Goal: Task Accomplishment & Management: Use online tool/utility

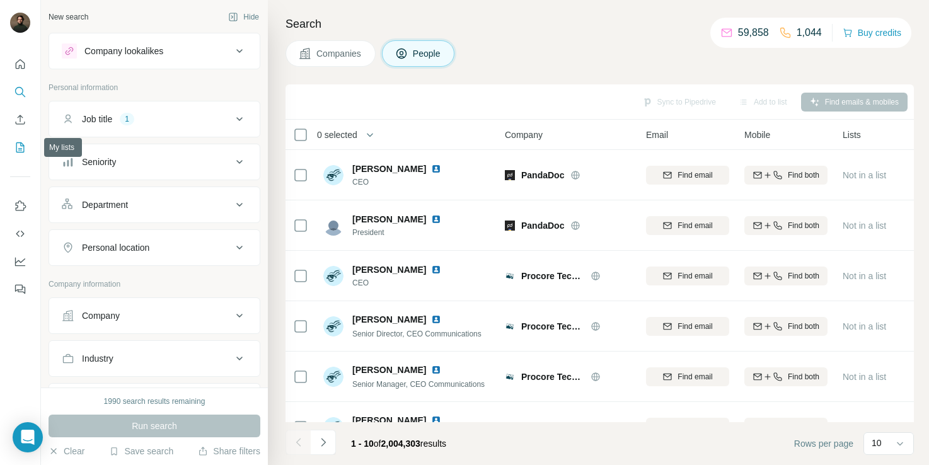
click at [20, 147] on icon "My lists" at bounding box center [20, 147] width 13 height 13
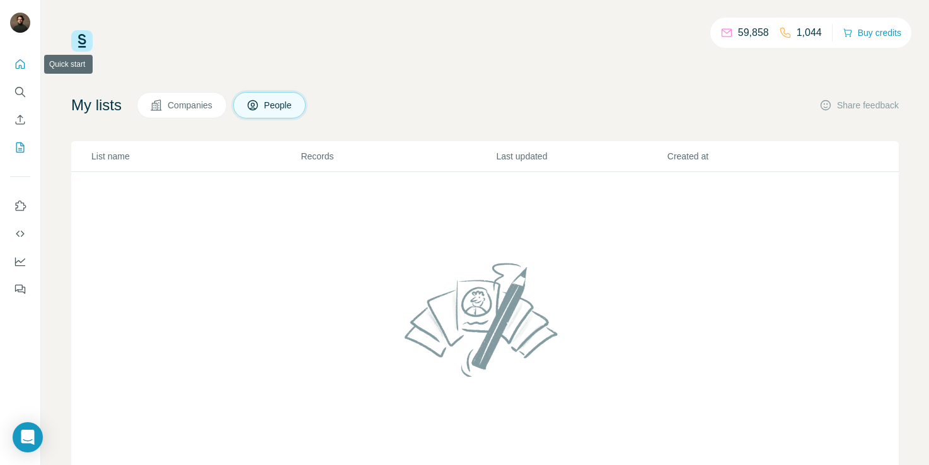
click at [23, 62] on icon "Quick start" at bounding box center [20, 64] width 13 height 13
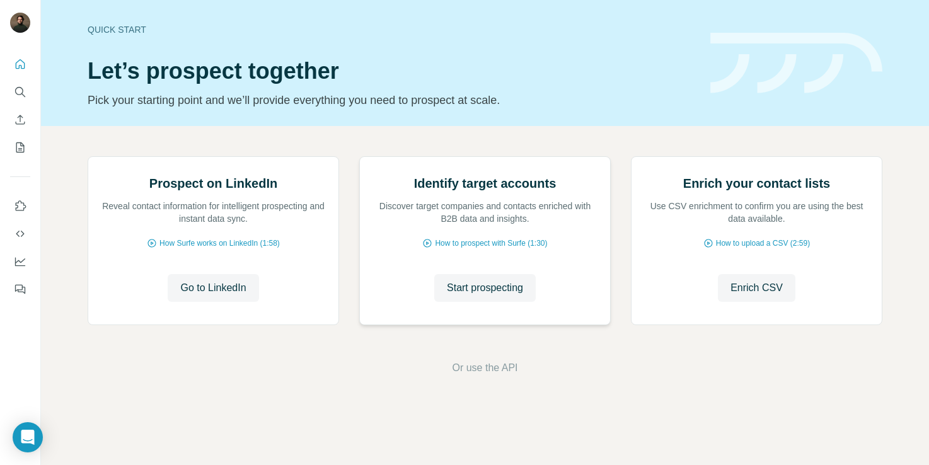
scroll to position [79, 0]
click at [742, 302] on button "Enrich CSV" at bounding box center [757, 288] width 78 height 28
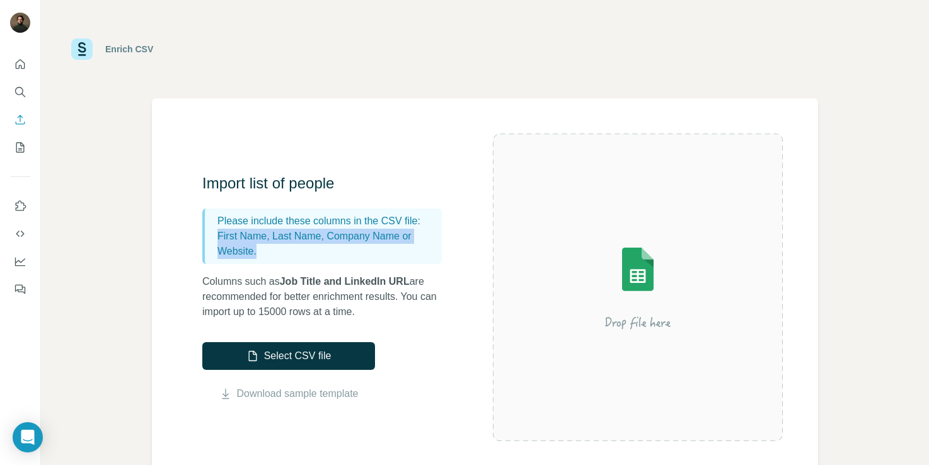
drag, startPoint x: 218, startPoint y: 234, endPoint x: 269, endPoint y: 250, distance: 54.2
click at [269, 250] on p "First Name, Last Name, Company Name or Website." at bounding box center [327, 244] width 219 height 30
copy p "First Name, Last Name, Company Name or Website."
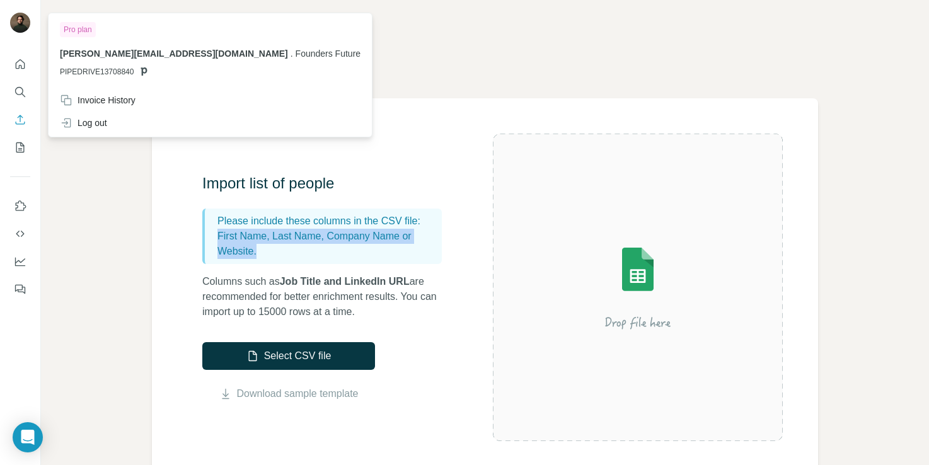
click at [19, 19] on img at bounding box center [20, 23] width 20 height 20
click at [296, 56] on span "Founders Future" at bounding box center [329, 54] width 66 height 10
click at [143, 71] on icon at bounding box center [144, 71] width 6 height 8
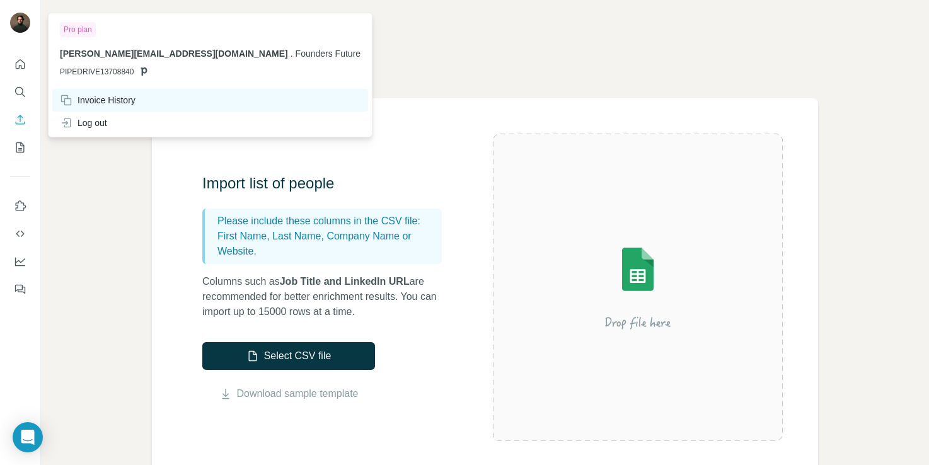
click at [89, 101] on div "Invoice History" at bounding box center [98, 100] width 76 height 13
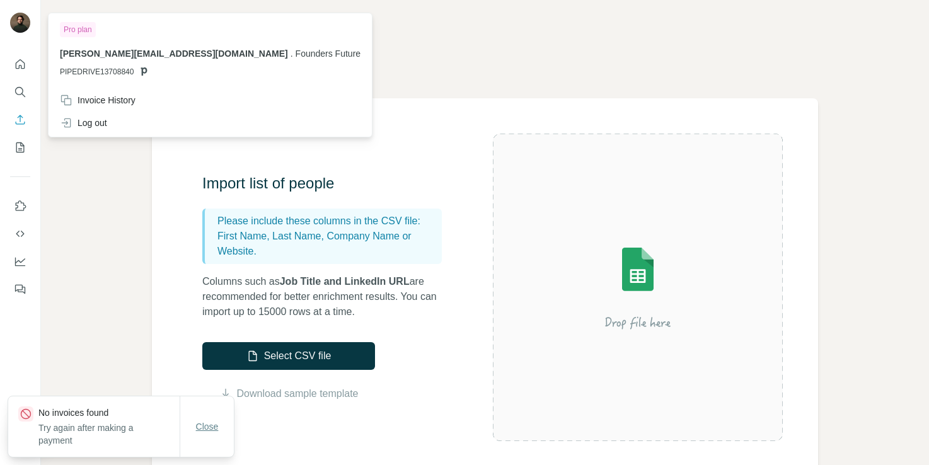
click at [209, 426] on span "Close" at bounding box center [207, 427] width 23 height 13
